Goal: Transaction & Acquisition: Purchase product/service

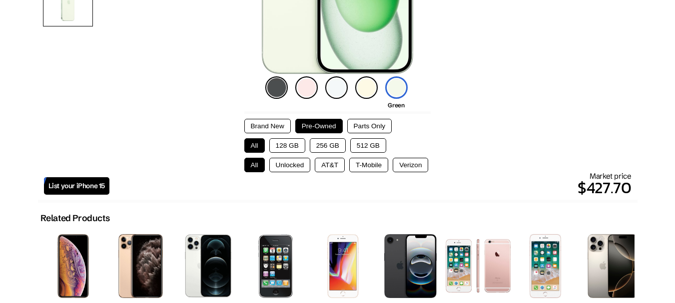
scroll to position [250, 0]
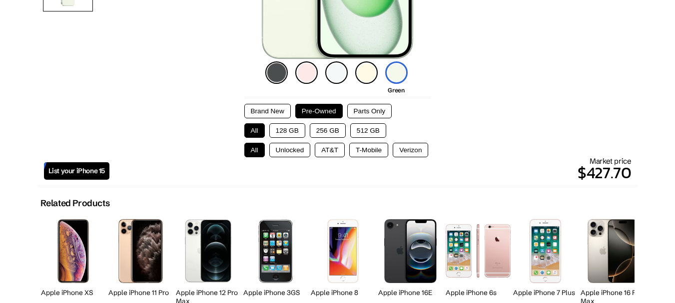
click at [287, 137] on button "128 GB" at bounding box center [287, 130] width 36 height 14
click at [278, 147] on button "Unlocked" at bounding box center [289, 150] width 41 height 14
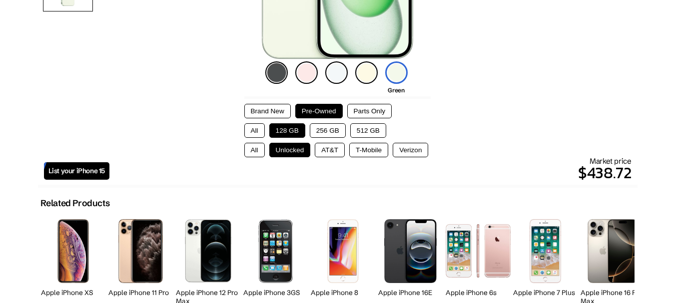
click at [332, 148] on button "AT&T" at bounding box center [330, 150] width 30 height 14
click at [293, 150] on button "Unlocked" at bounding box center [289, 150] width 41 height 14
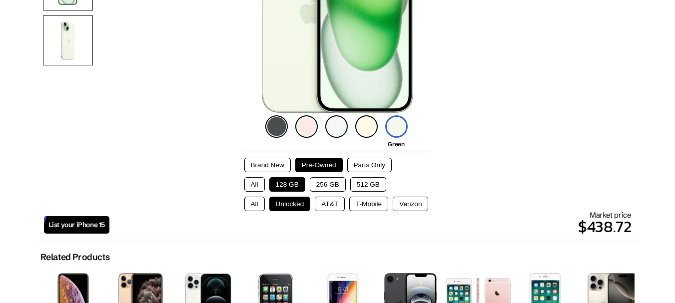
scroll to position [200, 0]
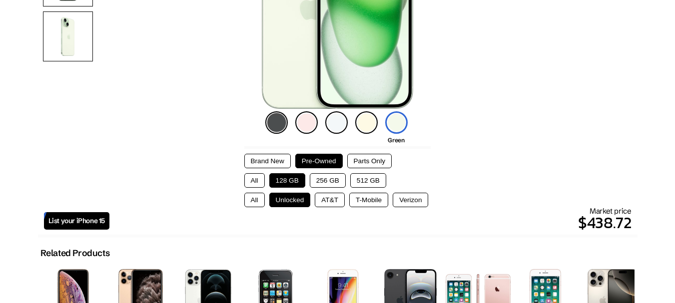
click at [377, 161] on button "Parts Only" at bounding box center [369, 161] width 44 height 14
click at [327, 162] on button "Pre-Owned" at bounding box center [318, 161] width 47 height 14
click at [357, 120] on img at bounding box center [366, 122] width 22 height 22
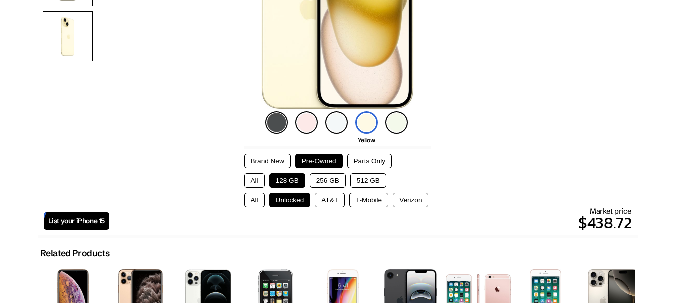
click at [331, 124] on img at bounding box center [336, 122] width 22 height 22
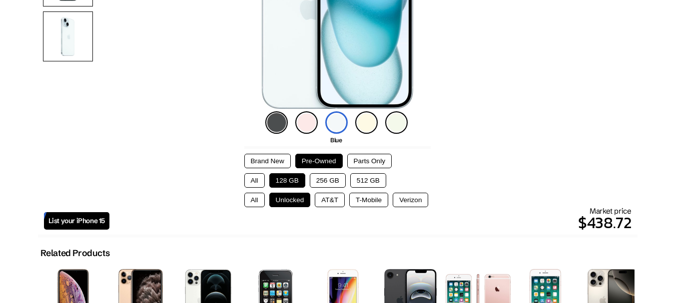
click at [293, 124] on div "Black Pink Blue Yellow Green" at bounding box center [338, 122] width 150 height 27
click at [275, 126] on img at bounding box center [276, 122] width 22 height 22
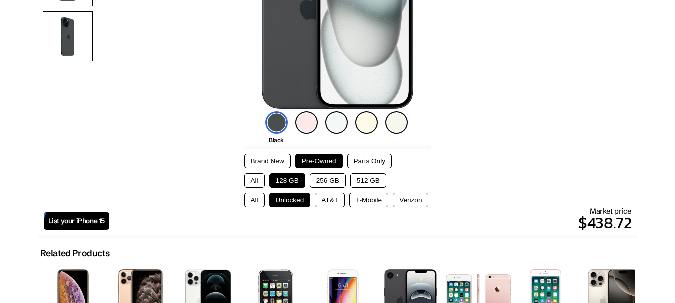
click at [350, 125] on div "Black Pink Blue Yellow Green" at bounding box center [338, 122] width 150 height 27
click at [401, 125] on img at bounding box center [396, 122] width 22 height 22
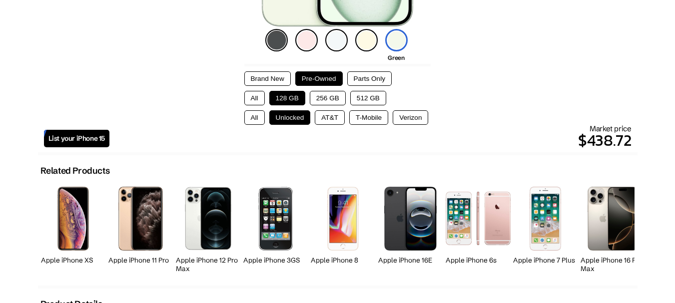
scroll to position [350, 0]
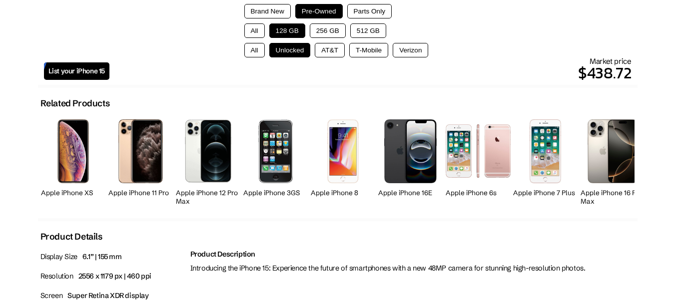
click at [323, 47] on button "AT&T" at bounding box center [330, 50] width 30 height 14
click at [365, 51] on button "T-Mobile" at bounding box center [368, 50] width 39 height 14
click at [413, 51] on button "Verizon" at bounding box center [410, 50] width 35 height 14
click at [278, 48] on button "Unlocked" at bounding box center [289, 50] width 41 height 14
click at [248, 47] on button "All" at bounding box center [254, 50] width 20 height 14
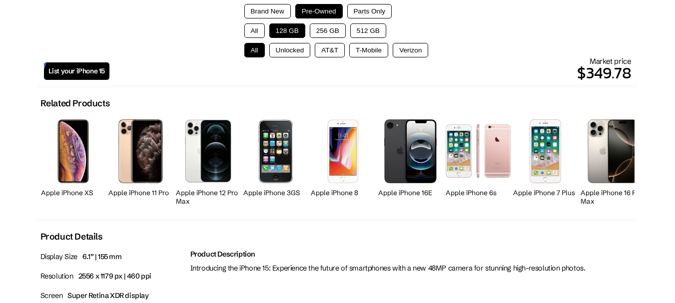
click at [318, 28] on button "256 GB" at bounding box center [328, 30] width 36 height 14
click at [281, 43] on button "Unlocked" at bounding box center [289, 50] width 41 height 14
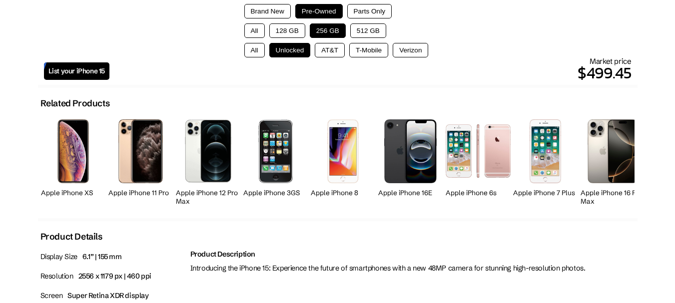
click at [364, 40] on div "Brand New Pre-Owned Parts Only All 128 GB 256 GB 512 GB All Unlocked AT&T T-Mob…" at bounding box center [337, 30] width 187 height 53
click at [372, 30] on button "512 GB" at bounding box center [368, 30] width 36 height 14
click at [291, 27] on button "128 GB" at bounding box center [287, 30] width 36 height 14
click at [337, 29] on button "256 GB" at bounding box center [328, 30] width 36 height 14
click at [377, 29] on button "512 GB" at bounding box center [368, 30] width 36 height 14
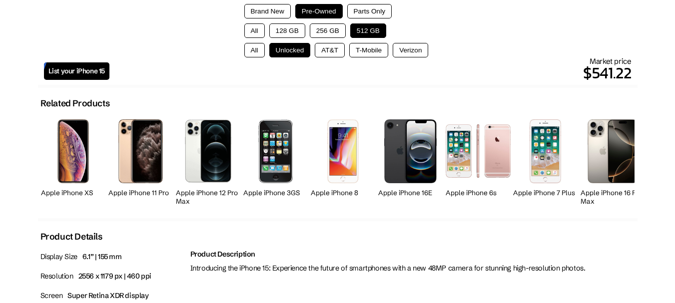
click at [326, 28] on button "256 GB" at bounding box center [328, 30] width 36 height 14
click at [290, 30] on button "128 GB" at bounding box center [287, 30] width 36 height 14
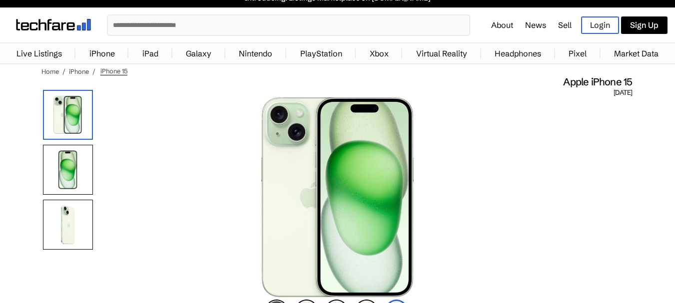
scroll to position [0, 0]
